Goal: Complete application form

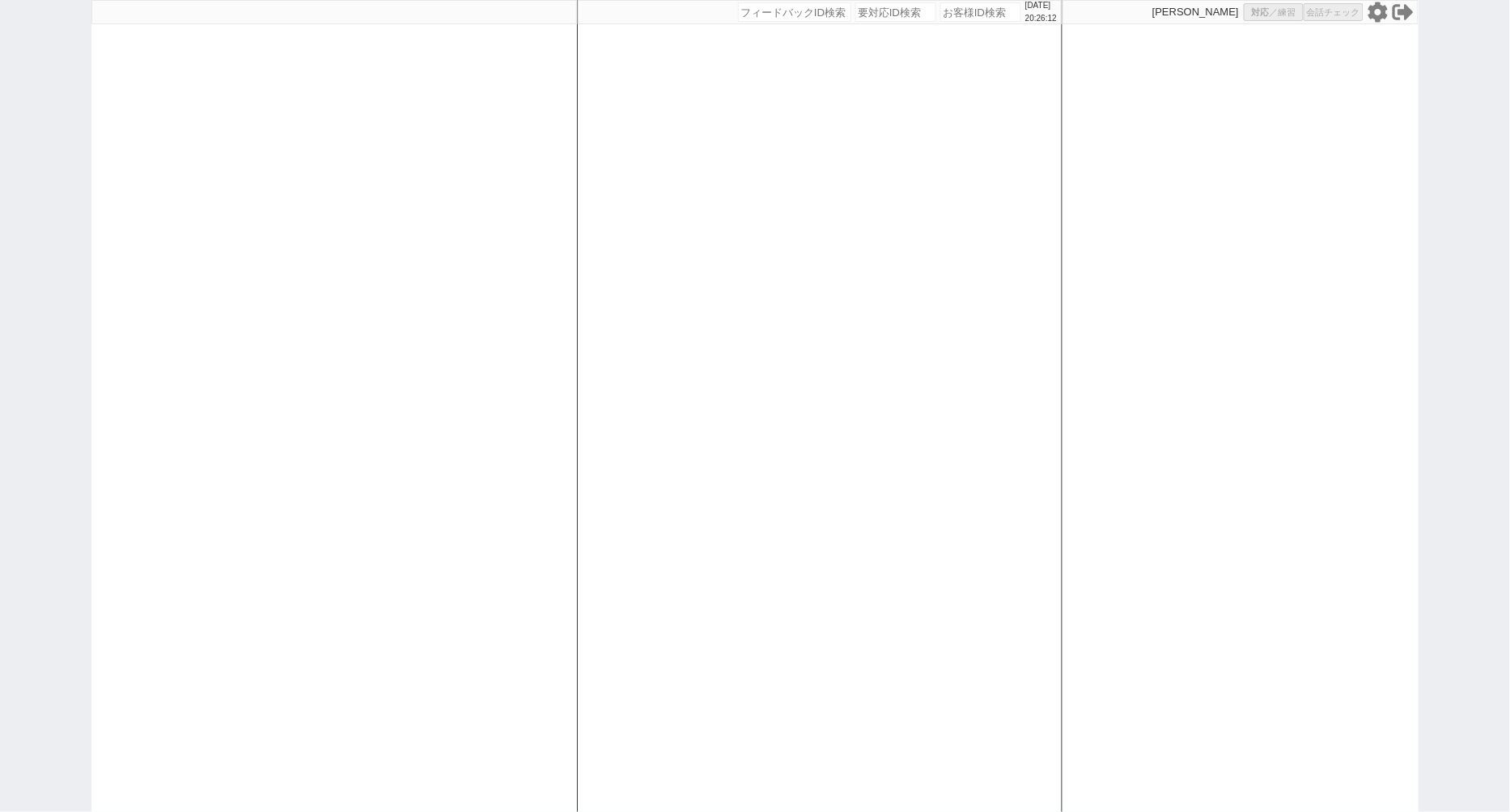
select select "100"
select select "3"
select select
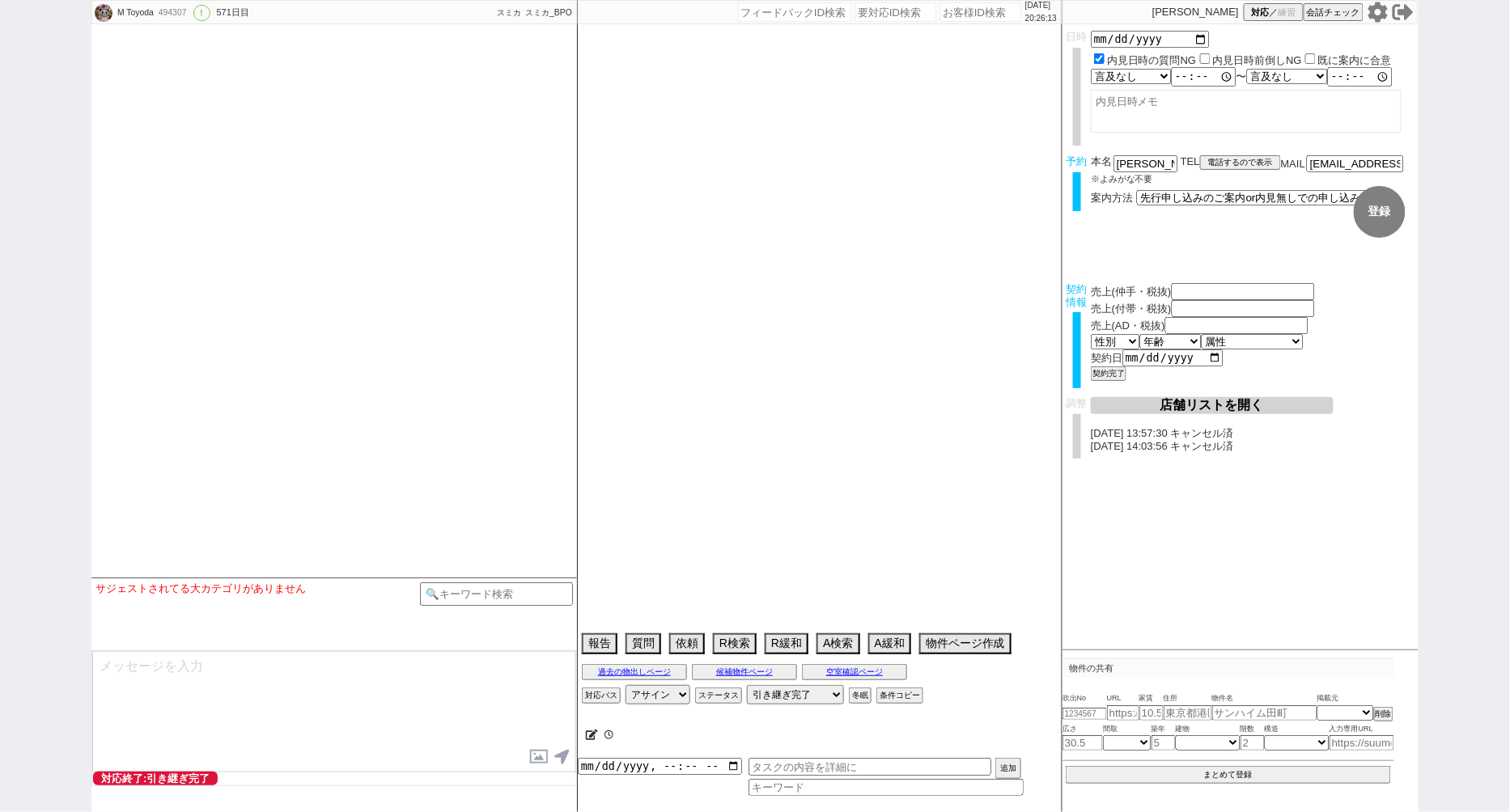
type textarea "[PERSON_NAME]対応　リビング15畳 @@先行/内見なし申し込みの場合はクライアントがお客様と事前打ち合わせするので、日程が取れたら打ち合わせの日付…"
select select "[DATE]"
select select "3"
select select "37"
select select "7"
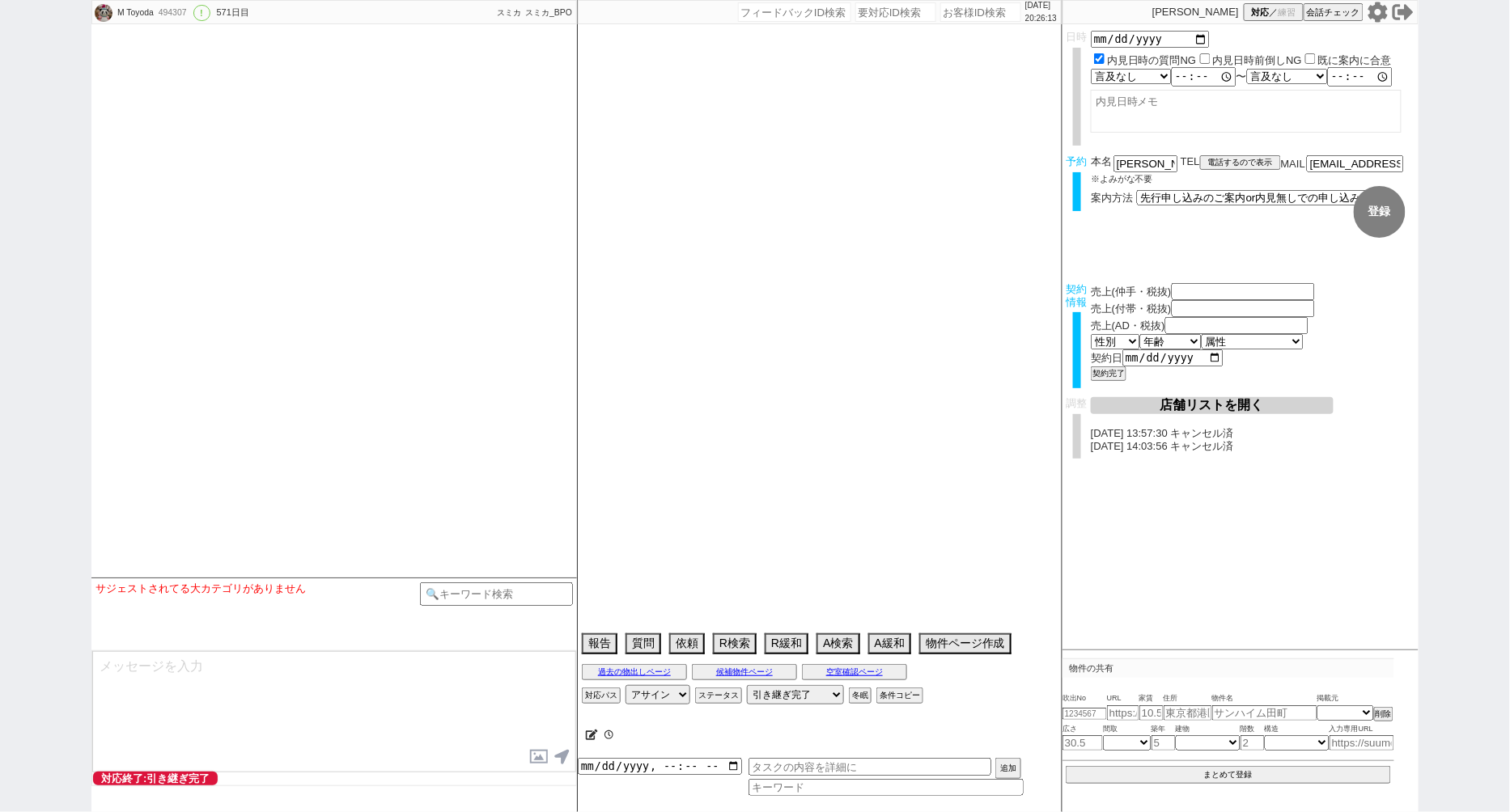
select select "14"
select select "485"
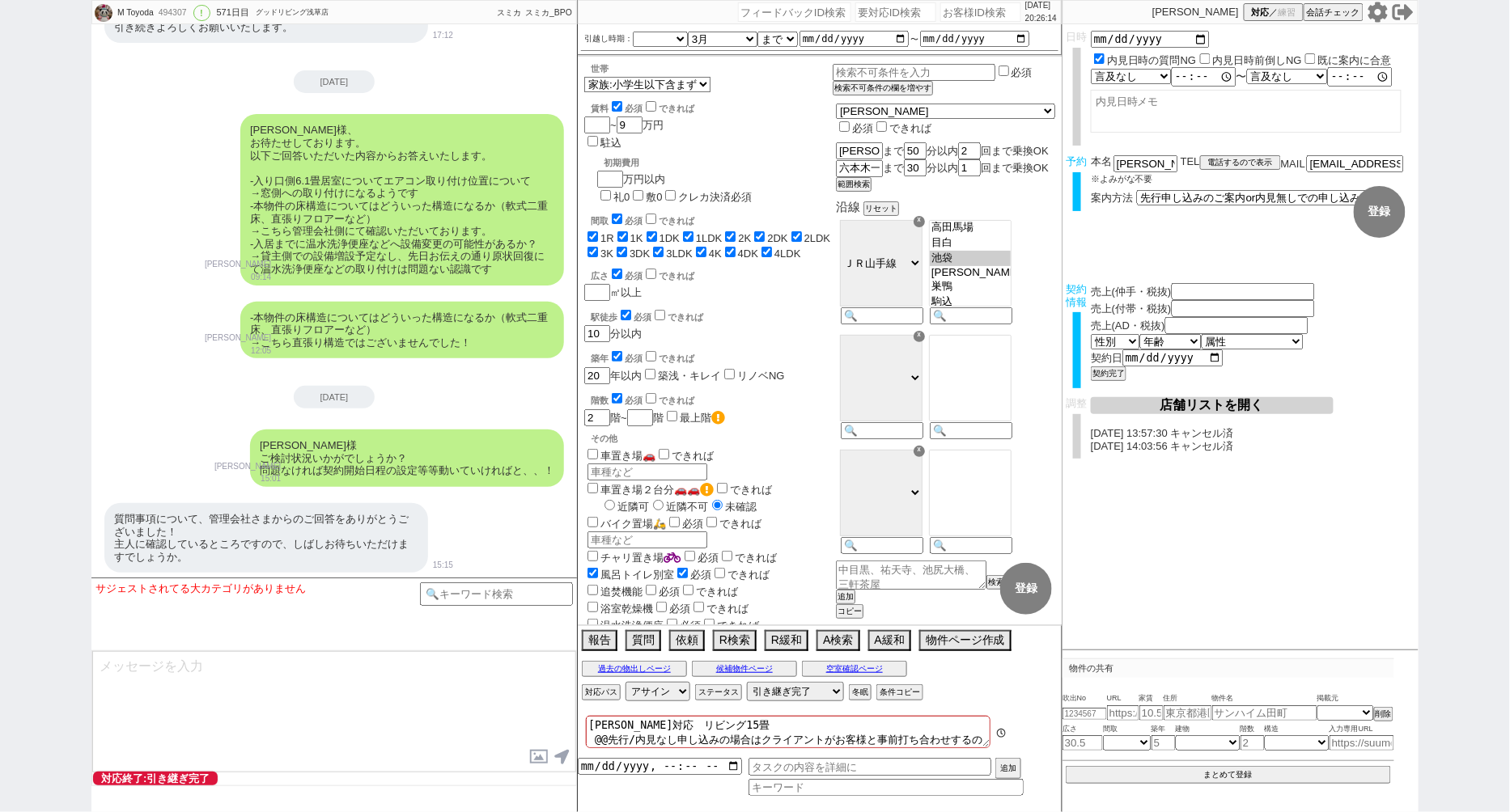
scroll to position [14103, 0]
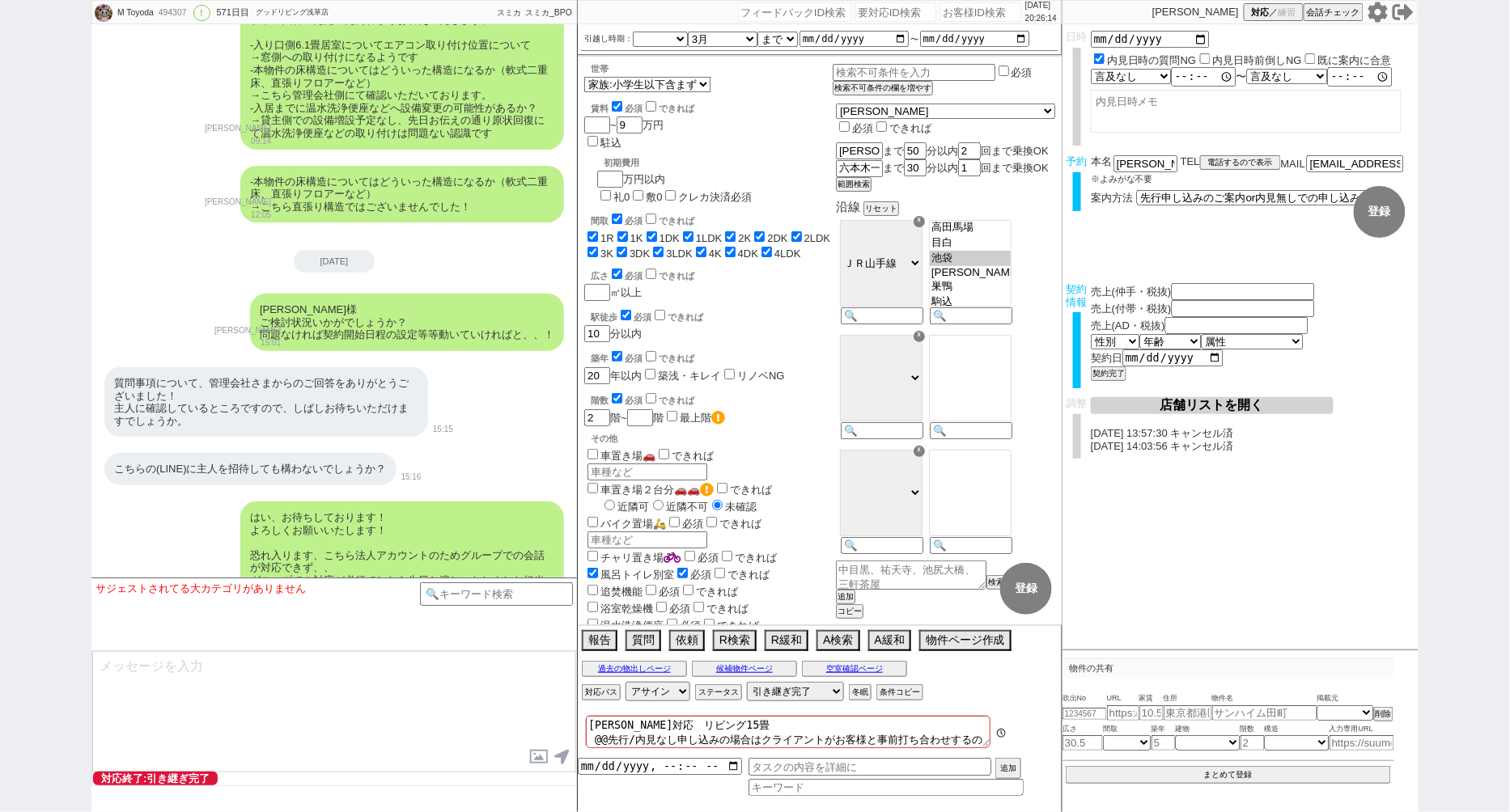
click at [1377, 18] on icon at bounding box center [1377, 11] width 19 height 20
